Goal: Information Seeking & Learning: Learn about a topic

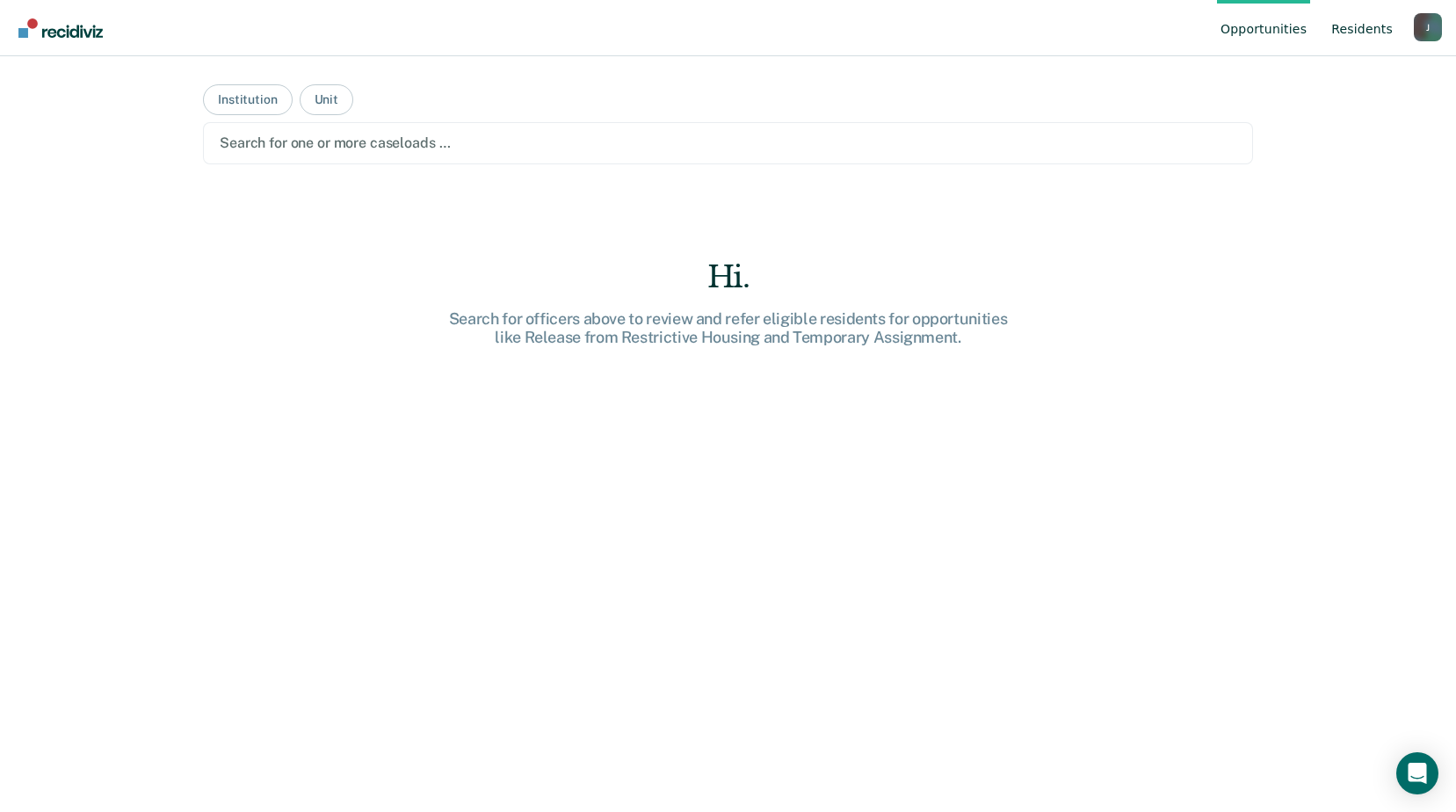
click at [1376, 22] on link "Resident s" at bounding box center [1361, 28] width 68 height 56
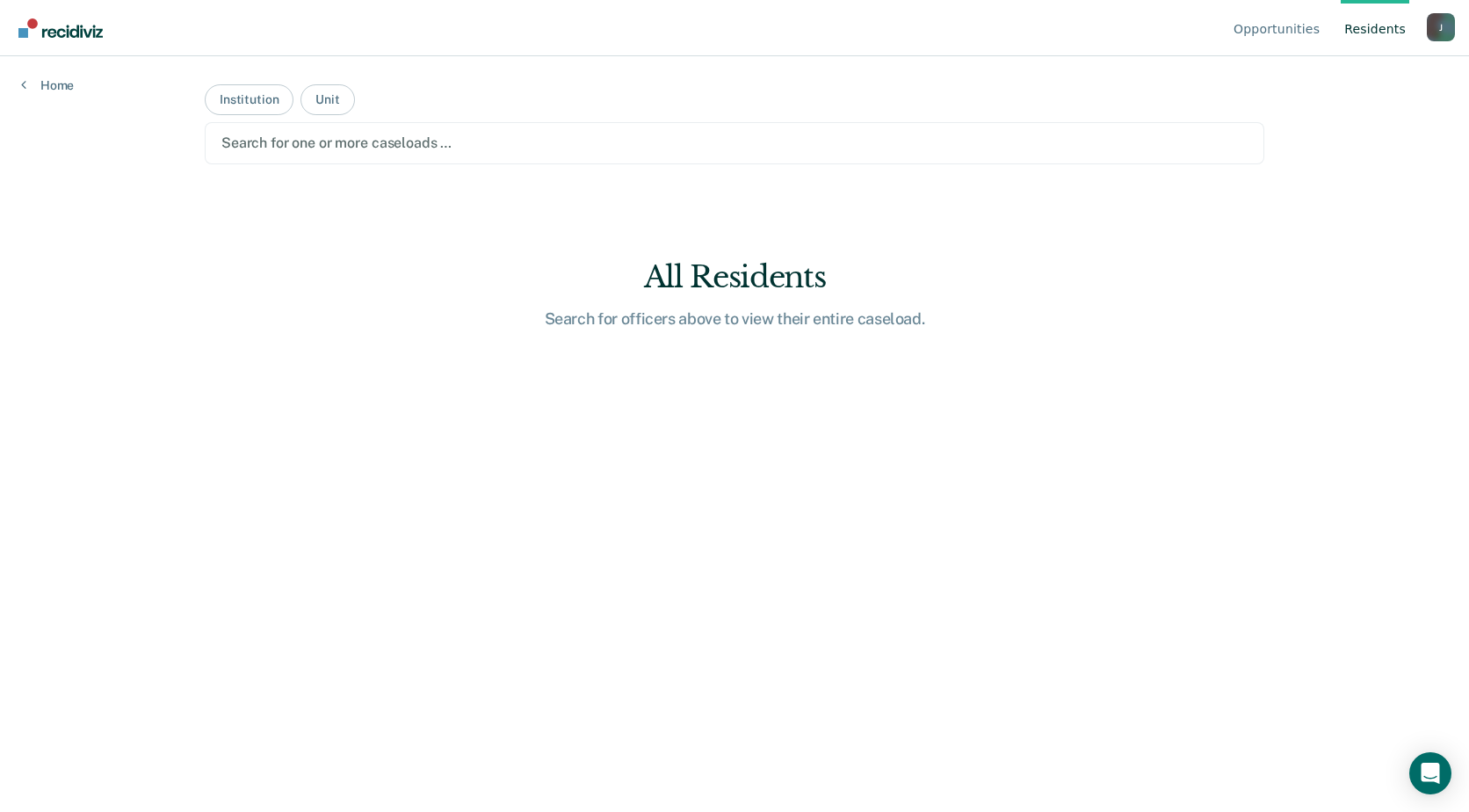
click at [1318, 83] on div "Opportunities Resident s [PERSON_NAME][EMAIL_ADDRESS][PERSON_NAME][DOMAIN_NAME]…" at bounding box center [734, 406] width 1469 height 812
click at [1356, 41] on link "Resident s" at bounding box center [1374, 28] width 68 height 56
click at [1362, 28] on link "Resident s" at bounding box center [1374, 28] width 68 height 56
click at [267, 103] on button "Institution" at bounding box center [249, 99] width 89 height 31
click at [326, 96] on button "Unit" at bounding box center [327, 99] width 53 height 31
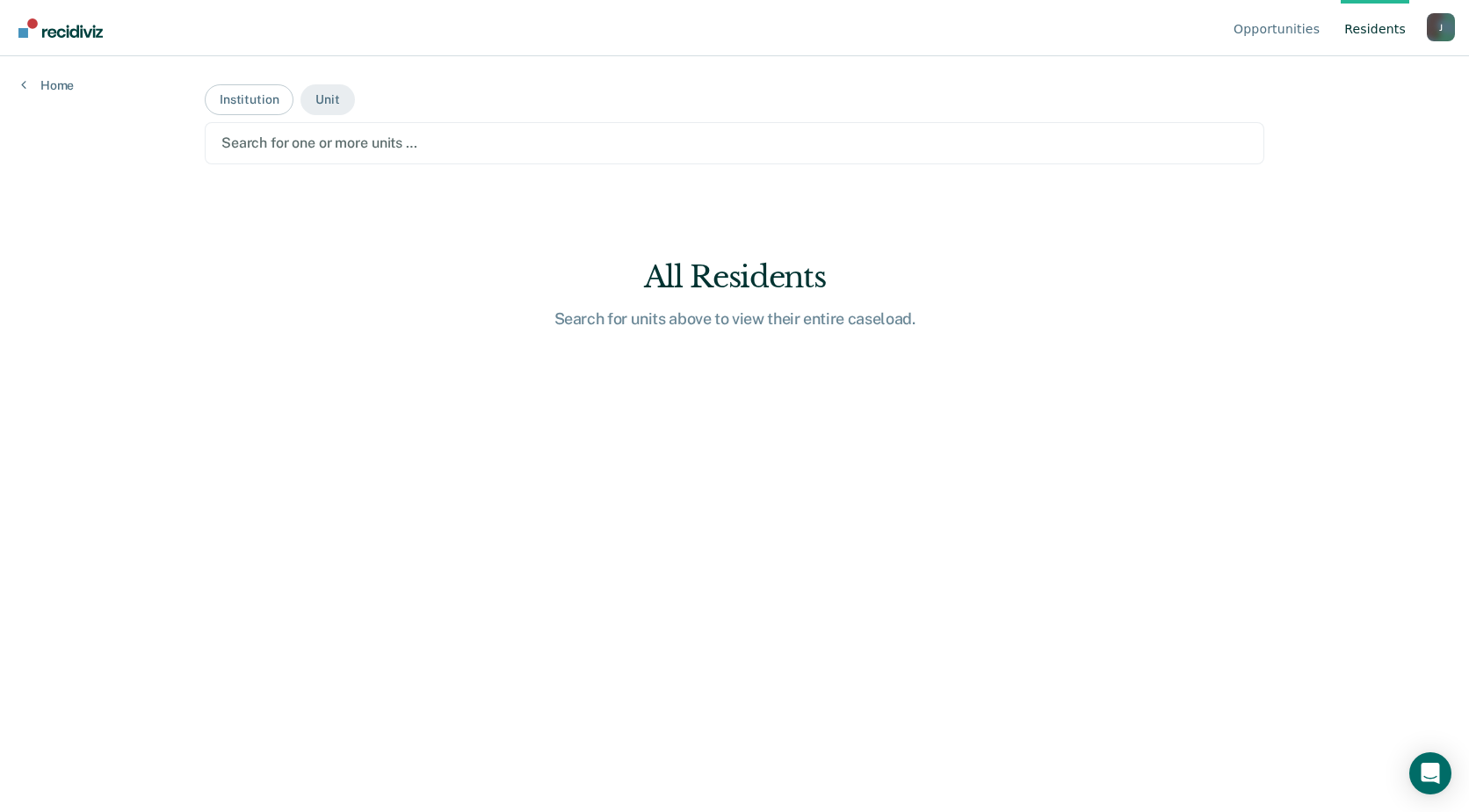
click at [1127, 198] on main "Institution Unit Search for one or more units … All Residents Search for units …" at bounding box center [734, 413] width 1101 height 713
click at [1298, 33] on link "Opportunities" at bounding box center [1277, 28] width 94 height 56
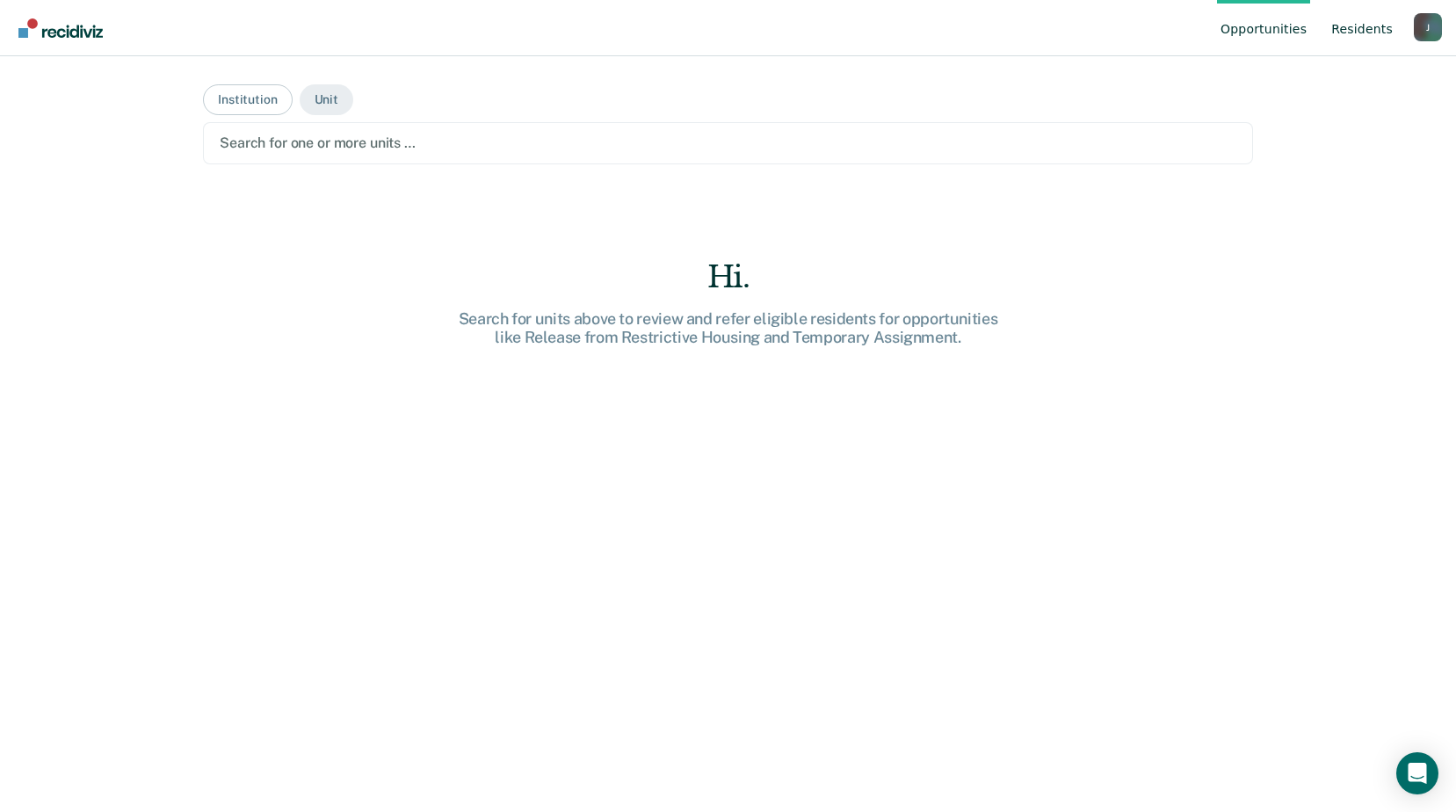
click at [1361, 24] on link "Resident s" at bounding box center [1361, 28] width 68 height 56
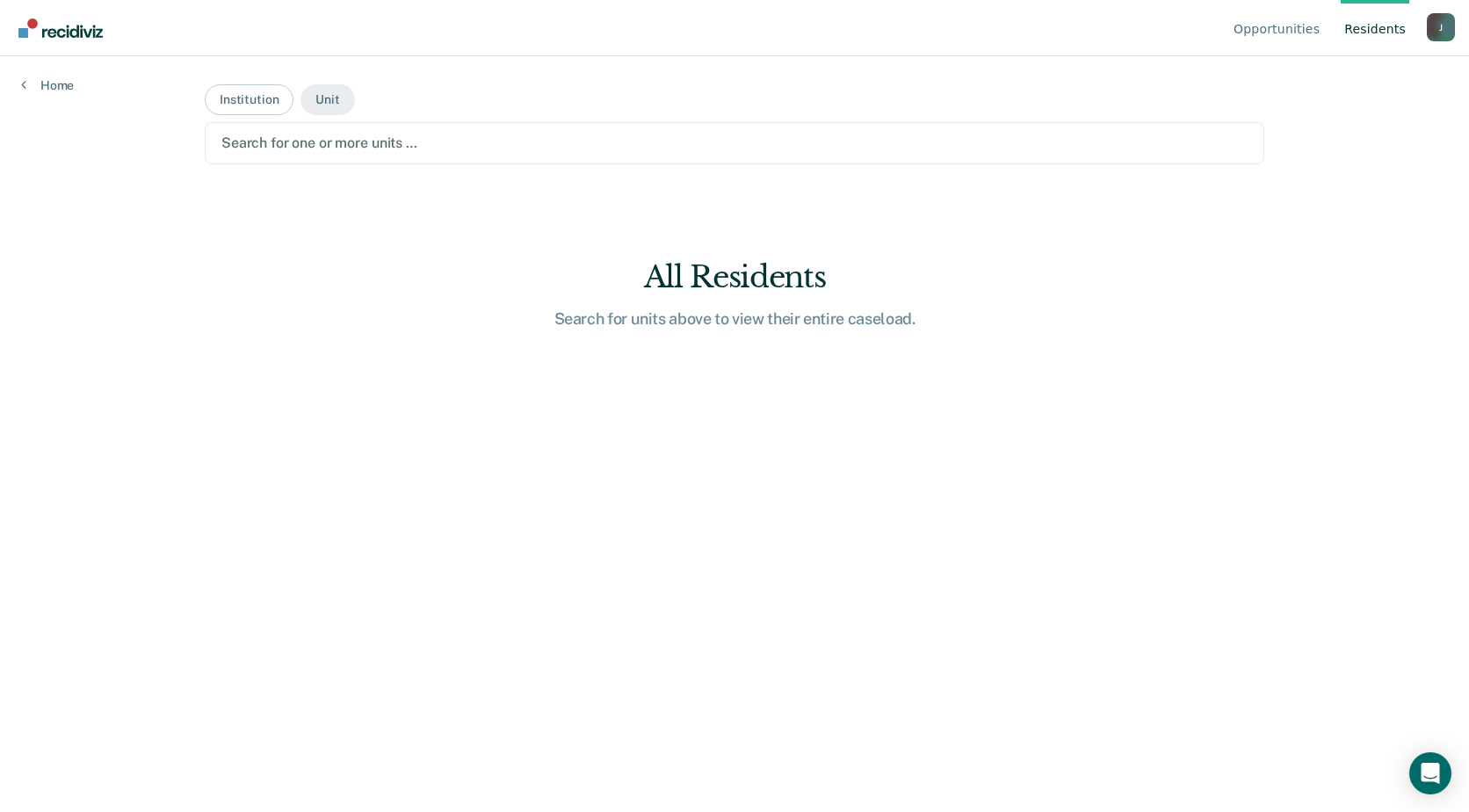
click at [1288, 109] on div "Opportunities Resident s [PERSON_NAME][EMAIL_ADDRESS][PERSON_NAME][DOMAIN_NAME]…" at bounding box center [734, 406] width 1469 height 812
click at [1446, 22] on div "J" at bounding box center [1441, 27] width 28 height 28
click at [1296, 278] on div "Opportunities Resident s [PERSON_NAME][EMAIL_ADDRESS][PERSON_NAME][DOMAIN_NAME]…" at bounding box center [734, 406] width 1469 height 812
click at [1378, 28] on link "Resident s" at bounding box center [1374, 28] width 68 height 56
click at [255, 96] on button "Institution" at bounding box center [249, 99] width 89 height 31
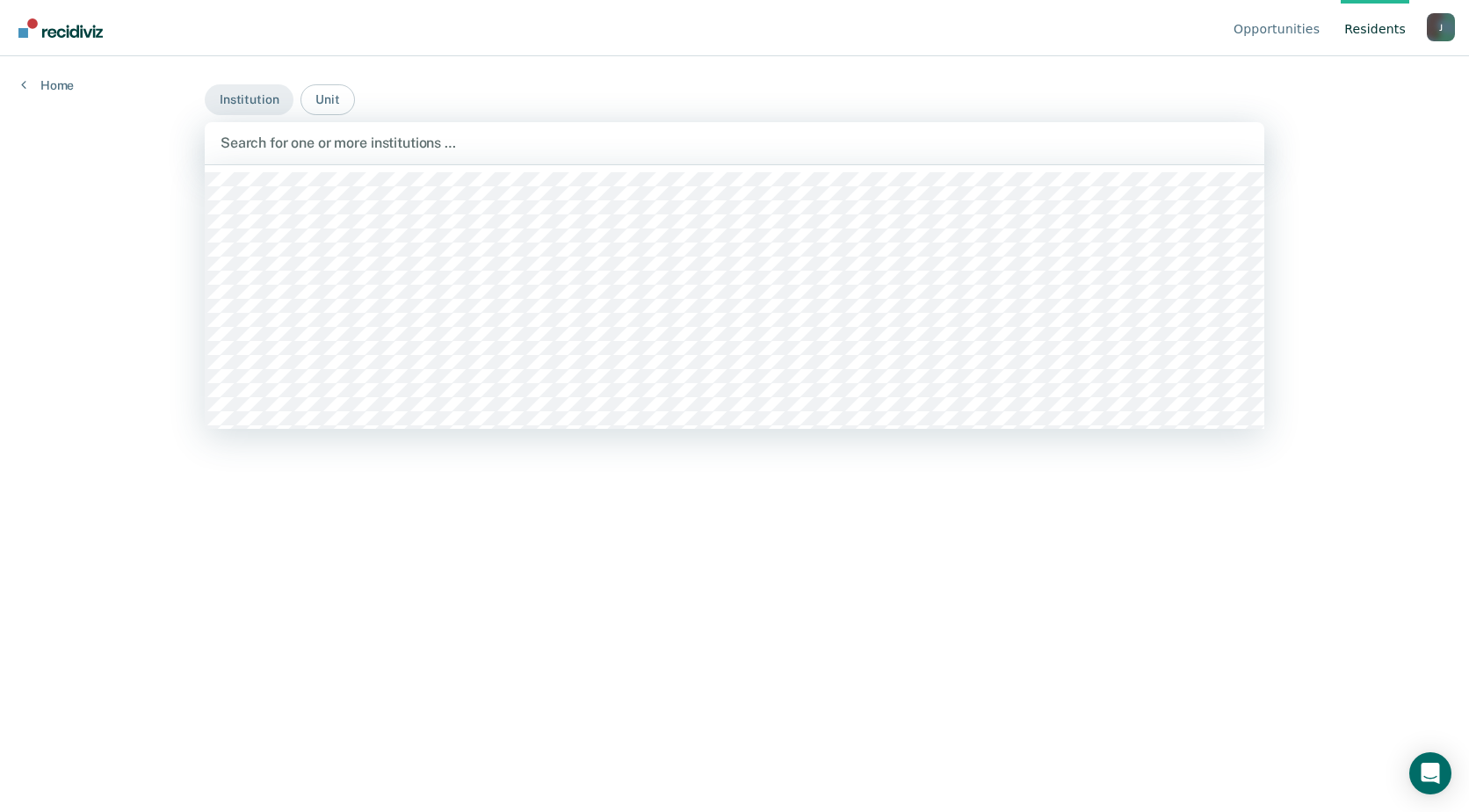
click at [269, 138] on div at bounding box center [734, 143] width 1028 height 21
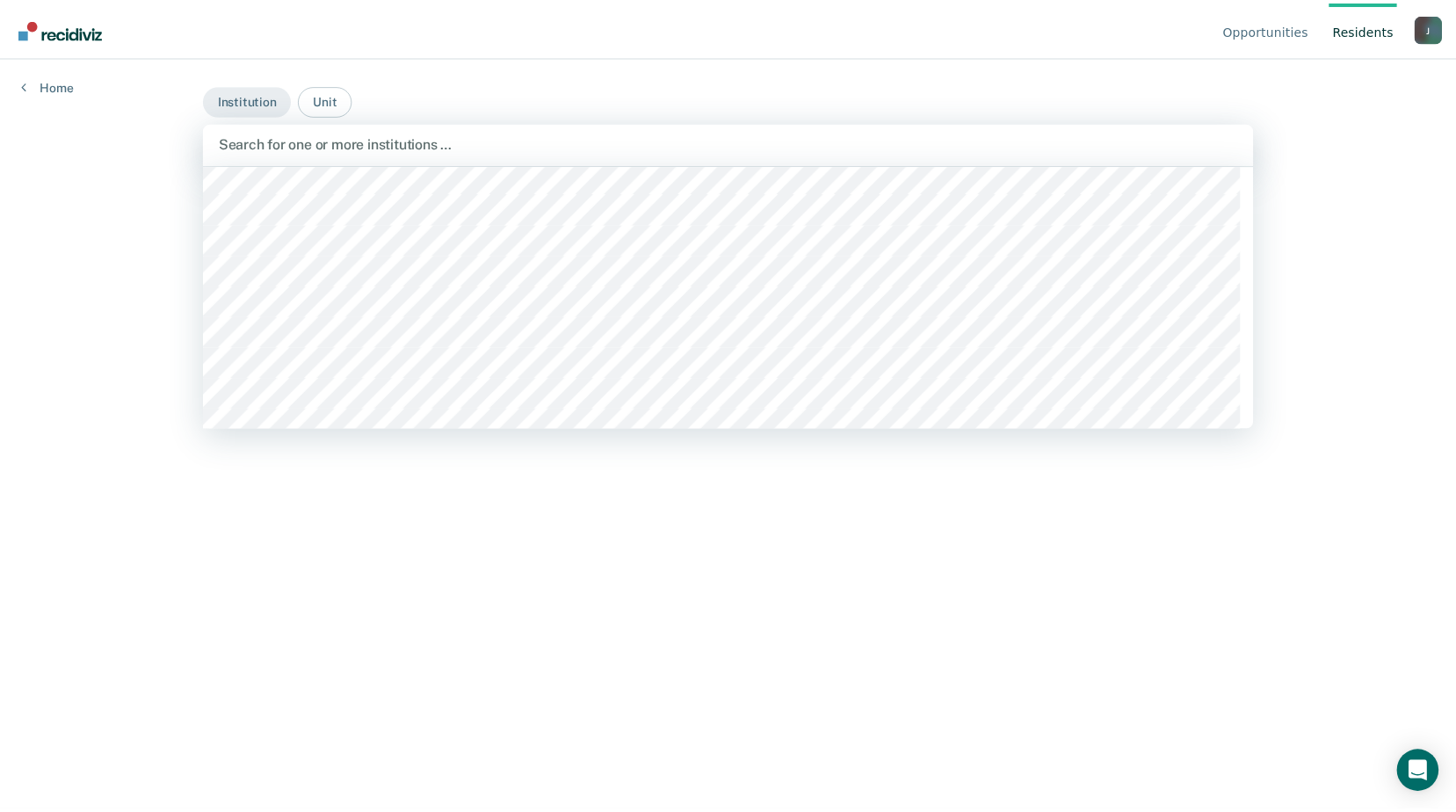
scroll to position [4568, 0]
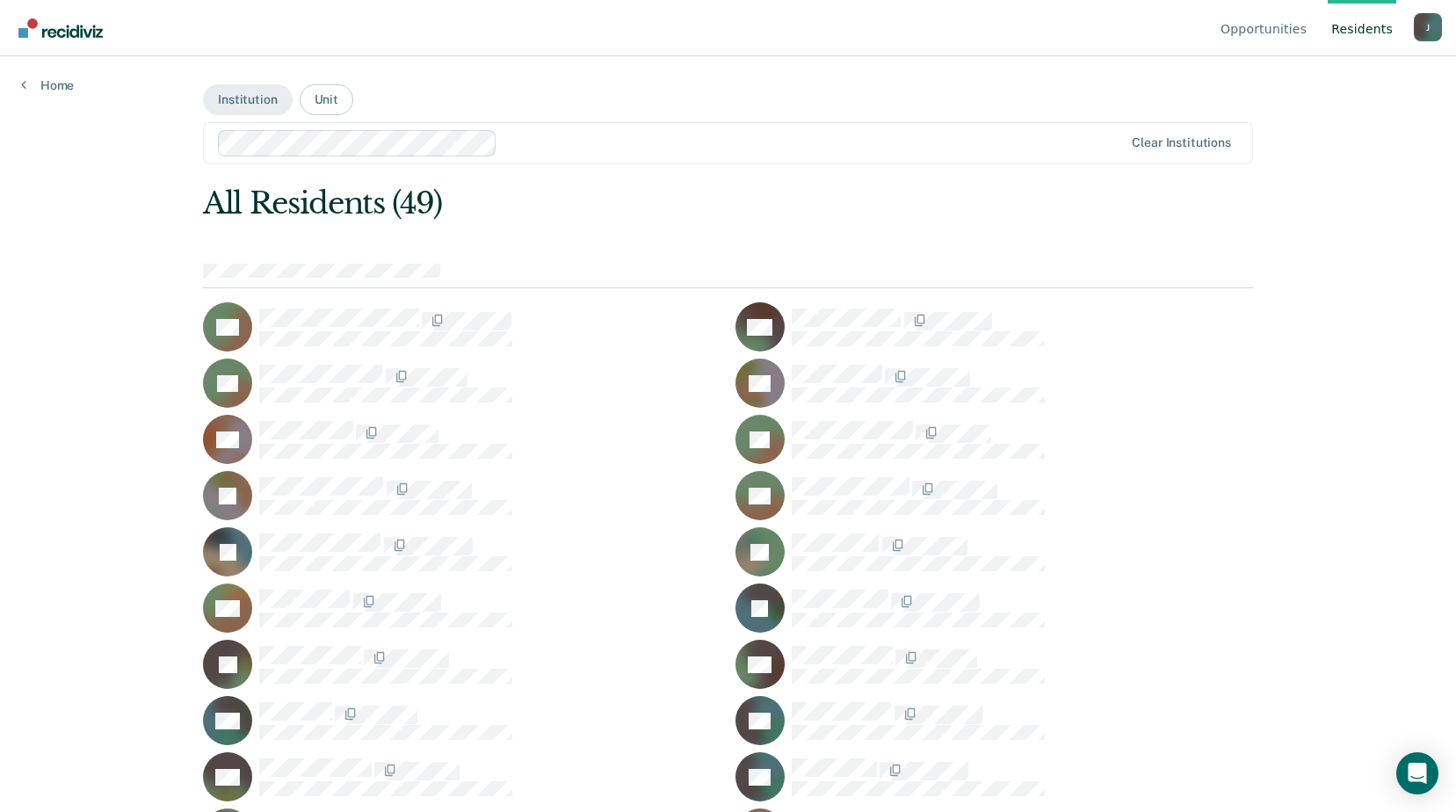
click at [1369, 36] on link "Resident s" at bounding box center [1361, 28] width 68 height 56
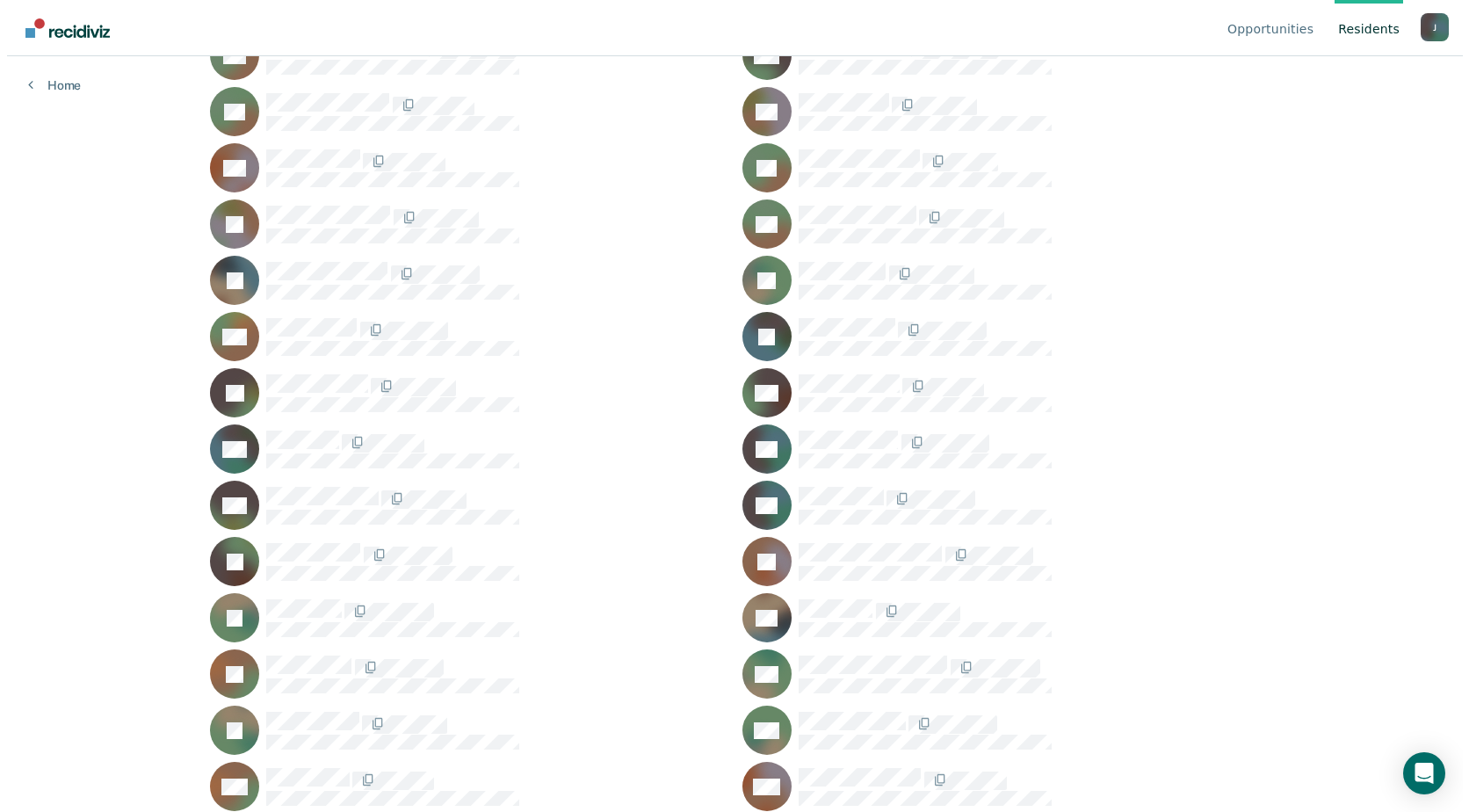
scroll to position [0, 0]
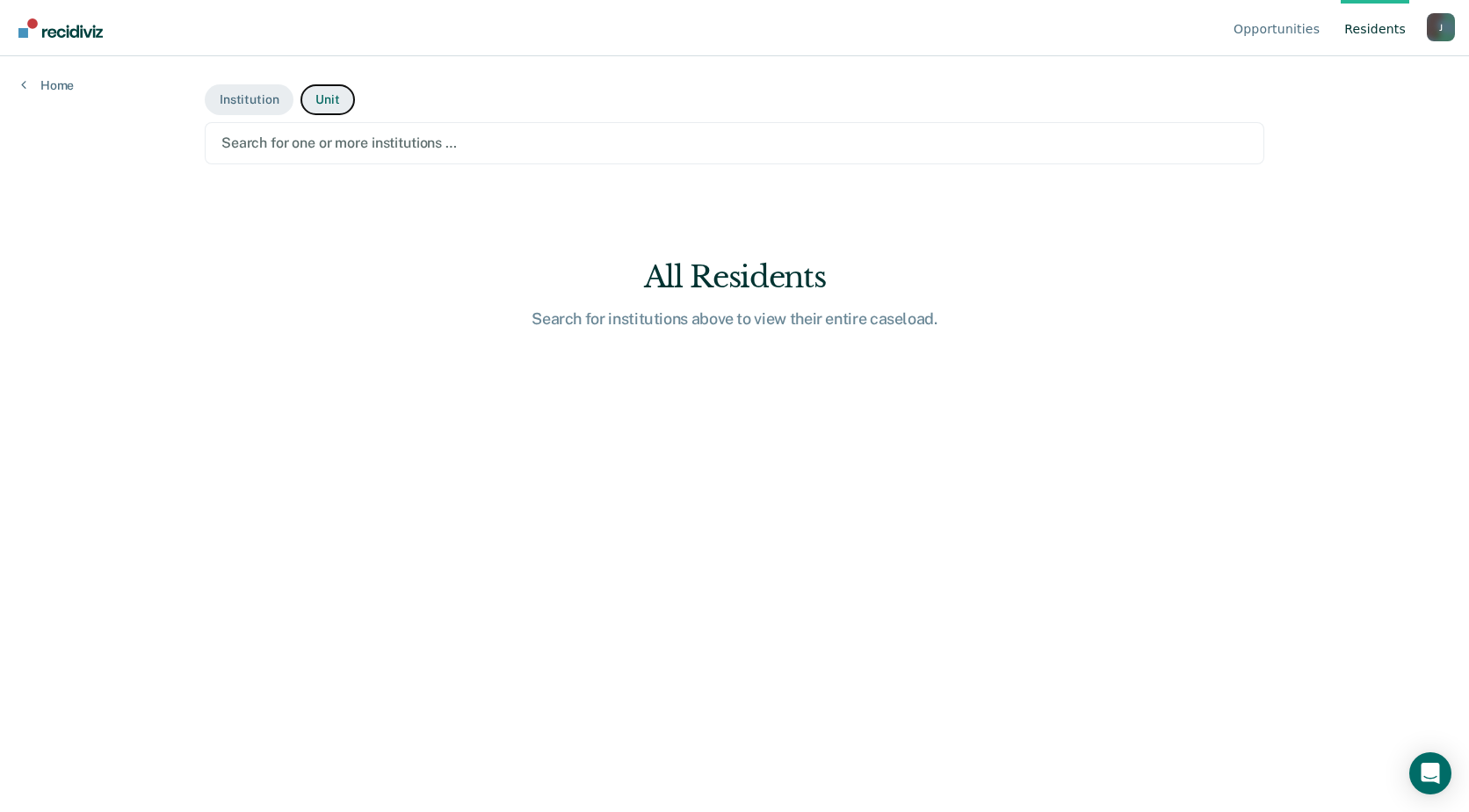
click at [335, 99] on button "Unit" at bounding box center [327, 99] width 53 height 31
click at [263, 95] on button "Institution" at bounding box center [249, 99] width 89 height 31
click at [366, 142] on div at bounding box center [734, 143] width 1026 height 21
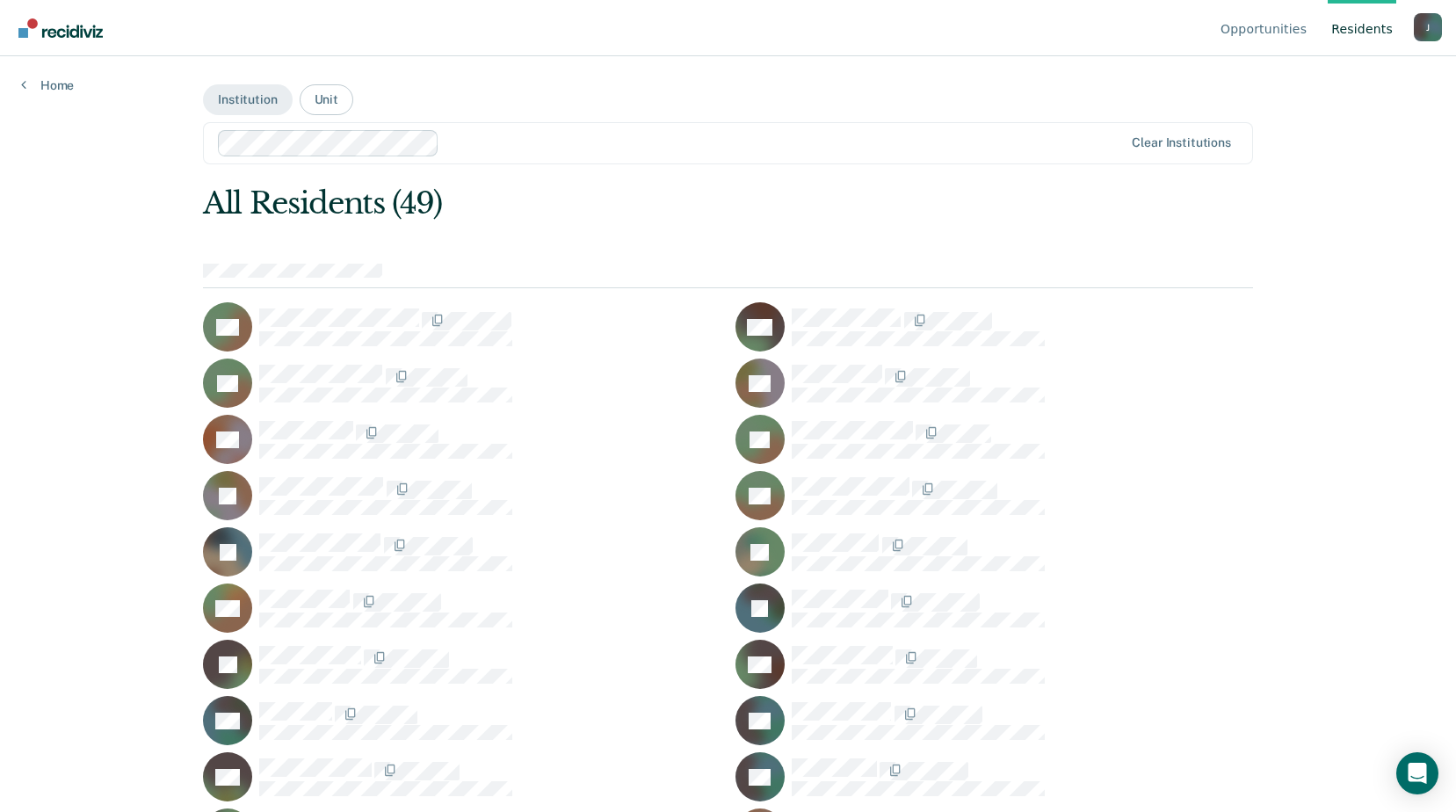
scroll to position [6152, 0]
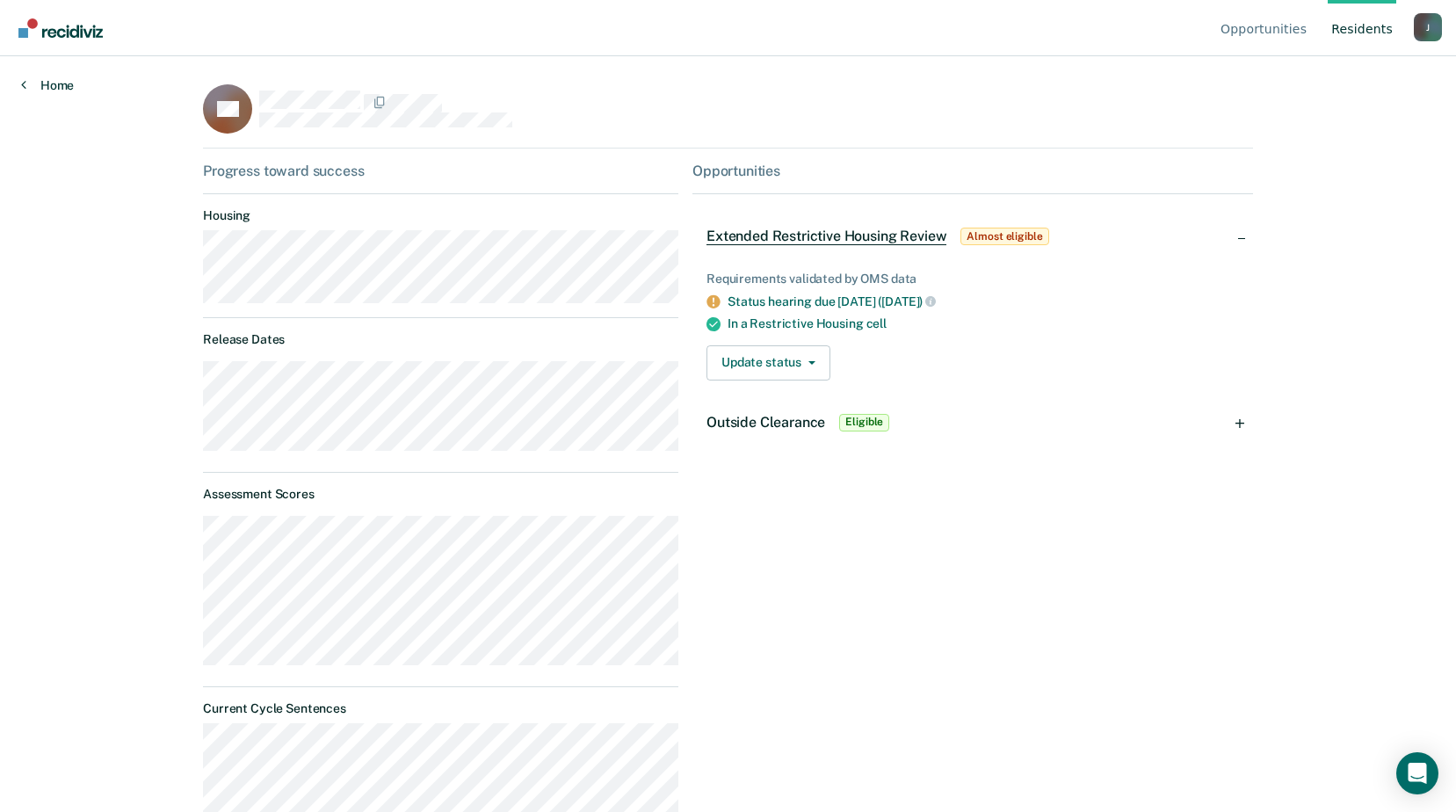
click at [50, 88] on link "Home" at bounding box center [48, 85] width 52 height 16
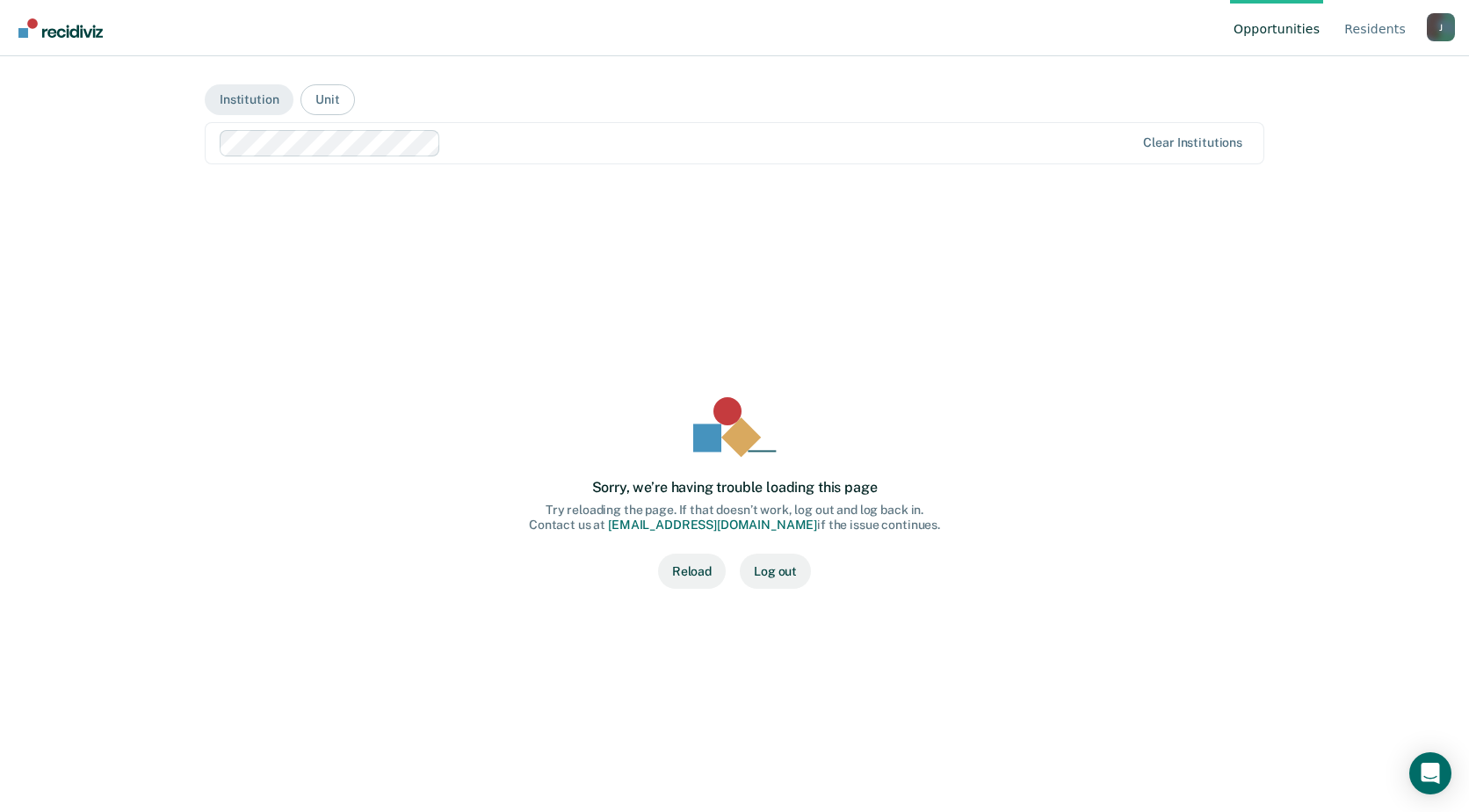
click at [692, 577] on button "Reload" at bounding box center [691, 572] width 67 height 36
click at [984, 291] on div "Sorry, we’re having trouble loading this page Try reloading the page. If that d…" at bounding box center [734, 492] width 1003 height 558
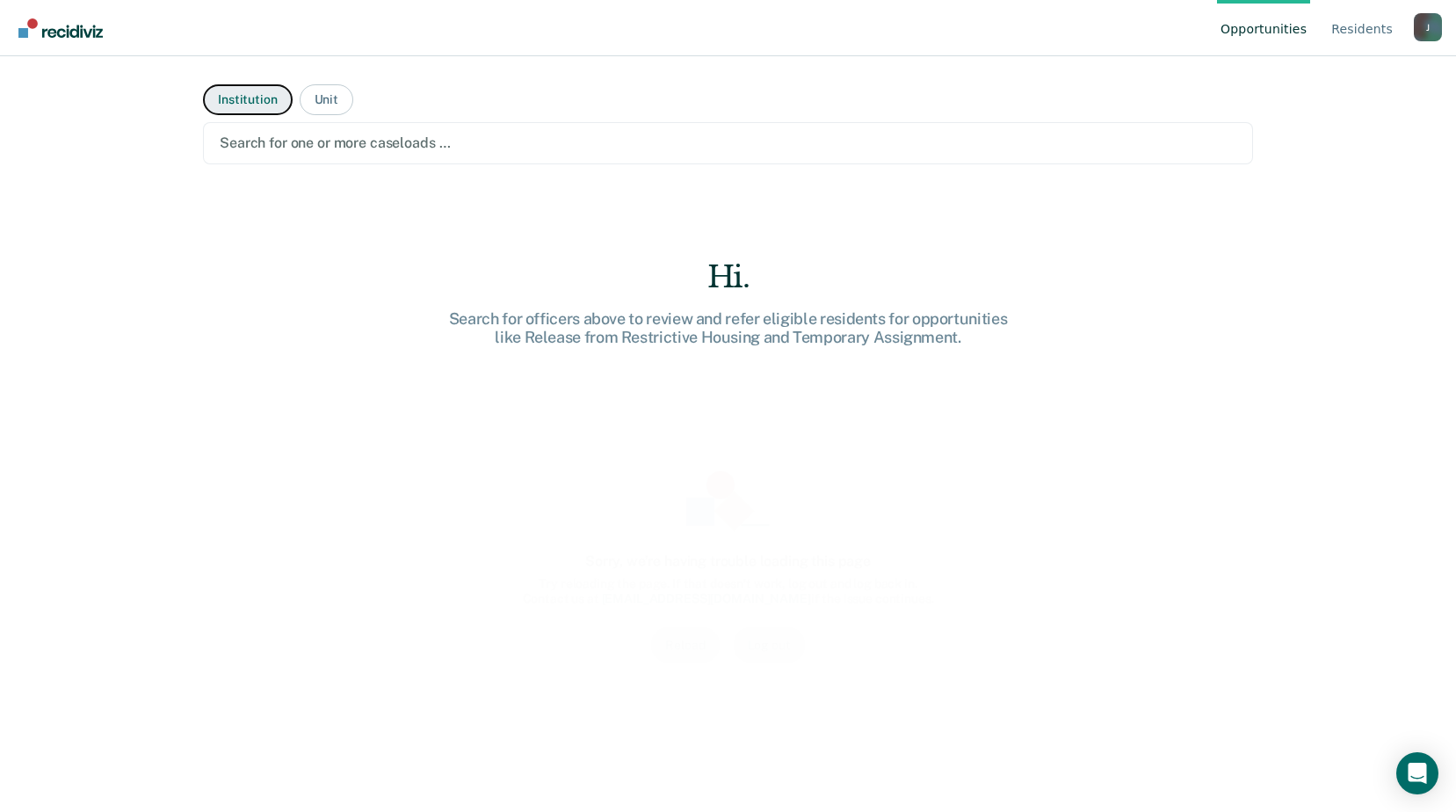
click at [241, 104] on button "Institution" at bounding box center [247, 99] width 89 height 31
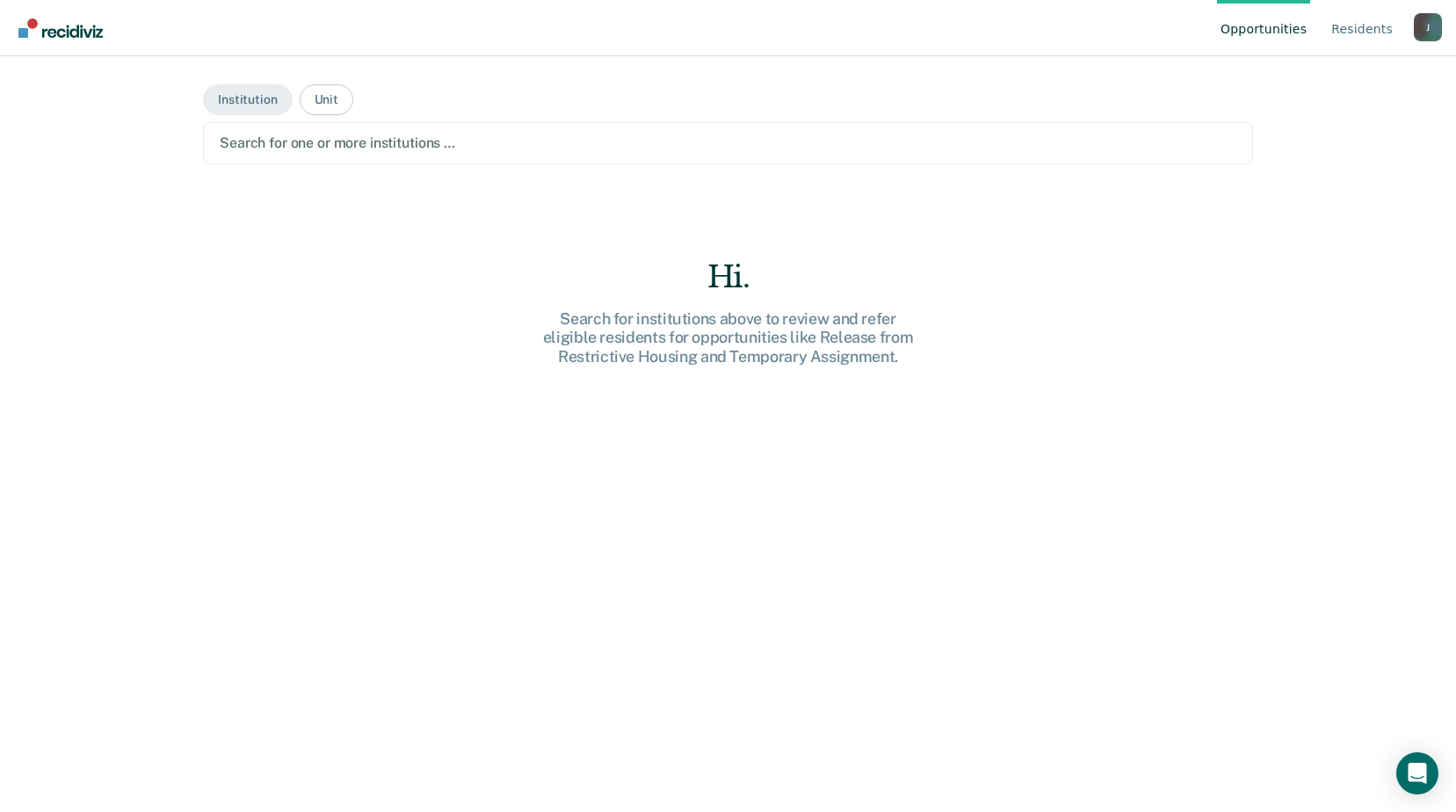
click at [447, 147] on div at bounding box center [728, 143] width 1016 height 21
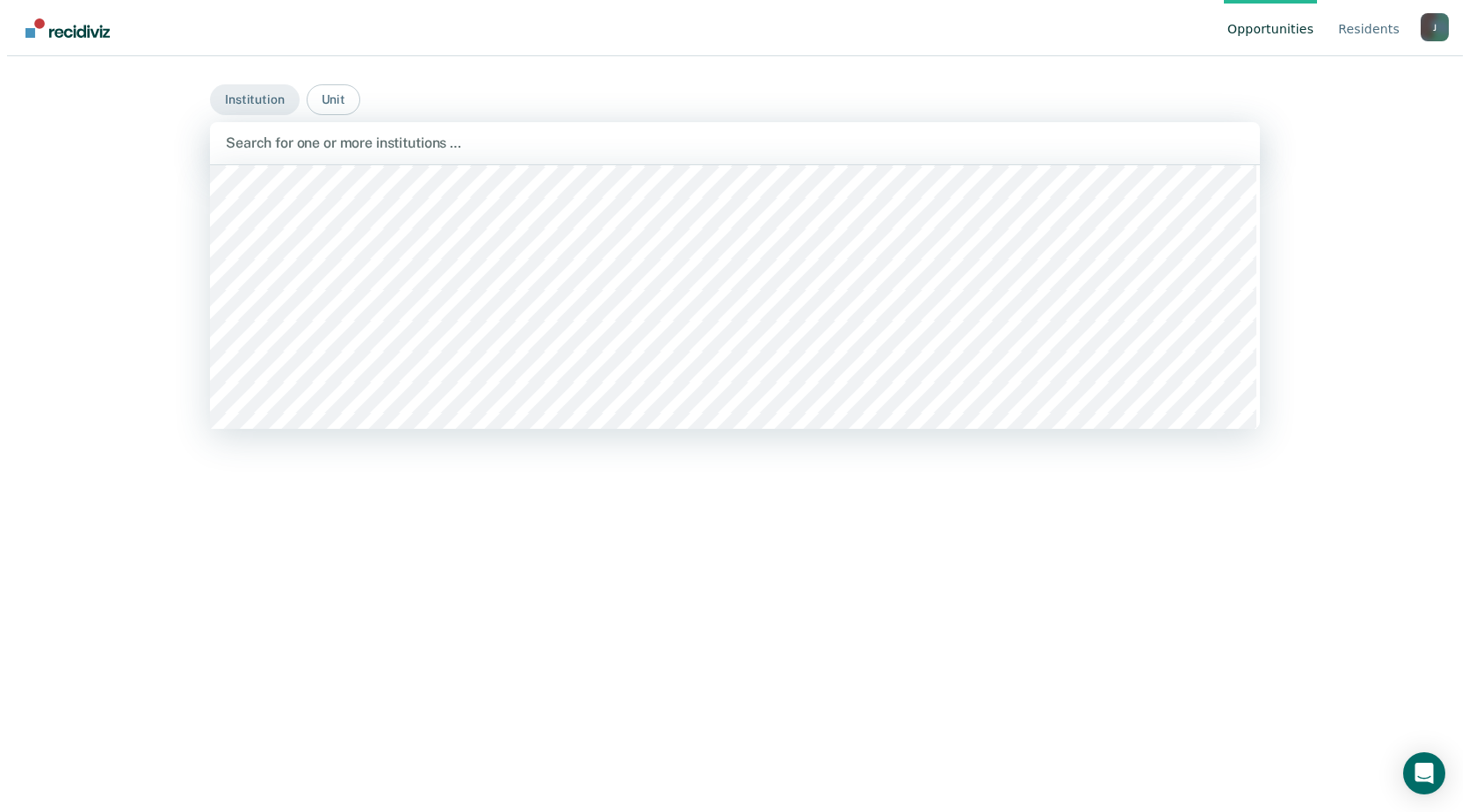
scroll to position [4392, 0]
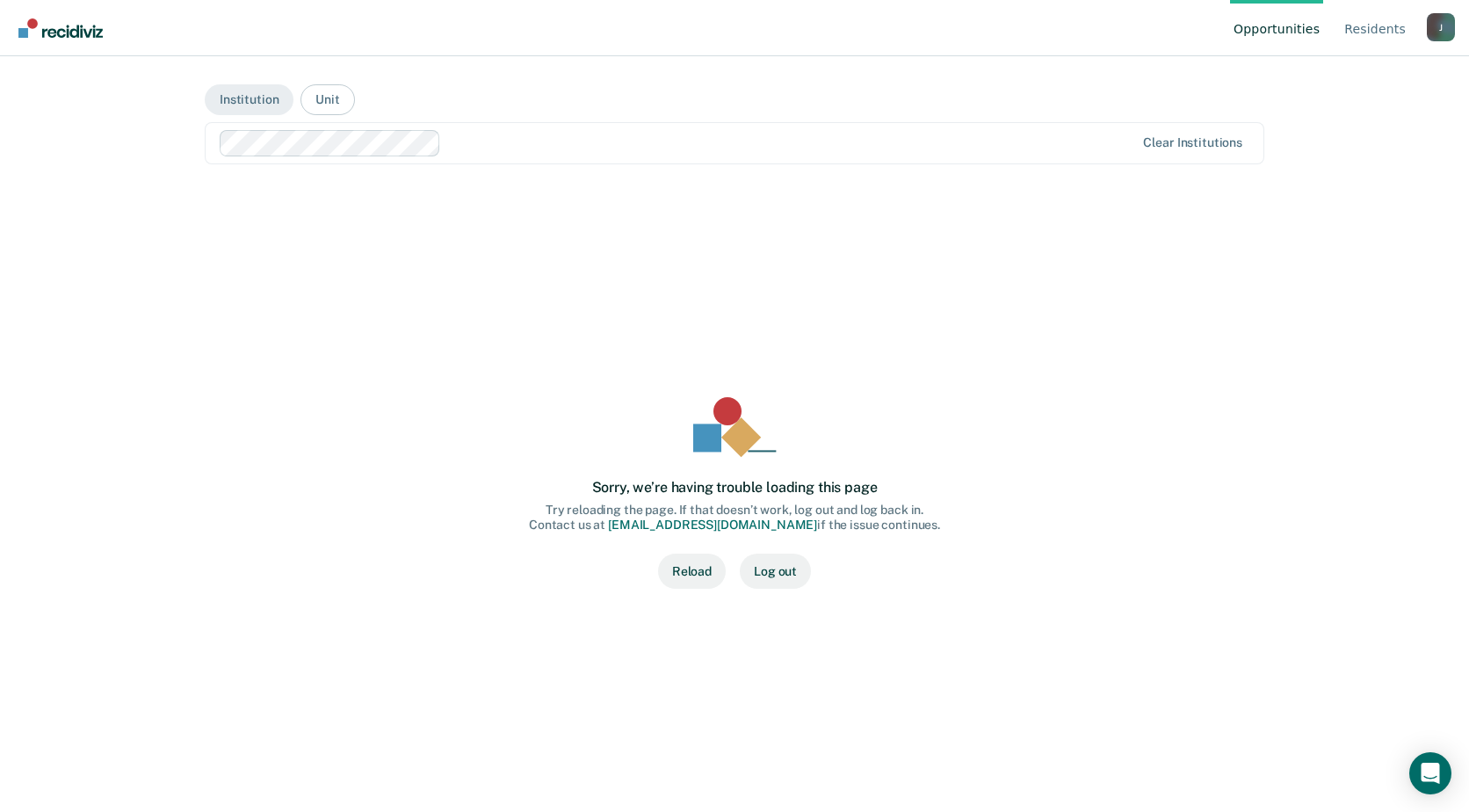
click at [701, 579] on button "Reload" at bounding box center [691, 572] width 67 height 36
